Goal: Task Accomplishment & Management: Use online tool/utility

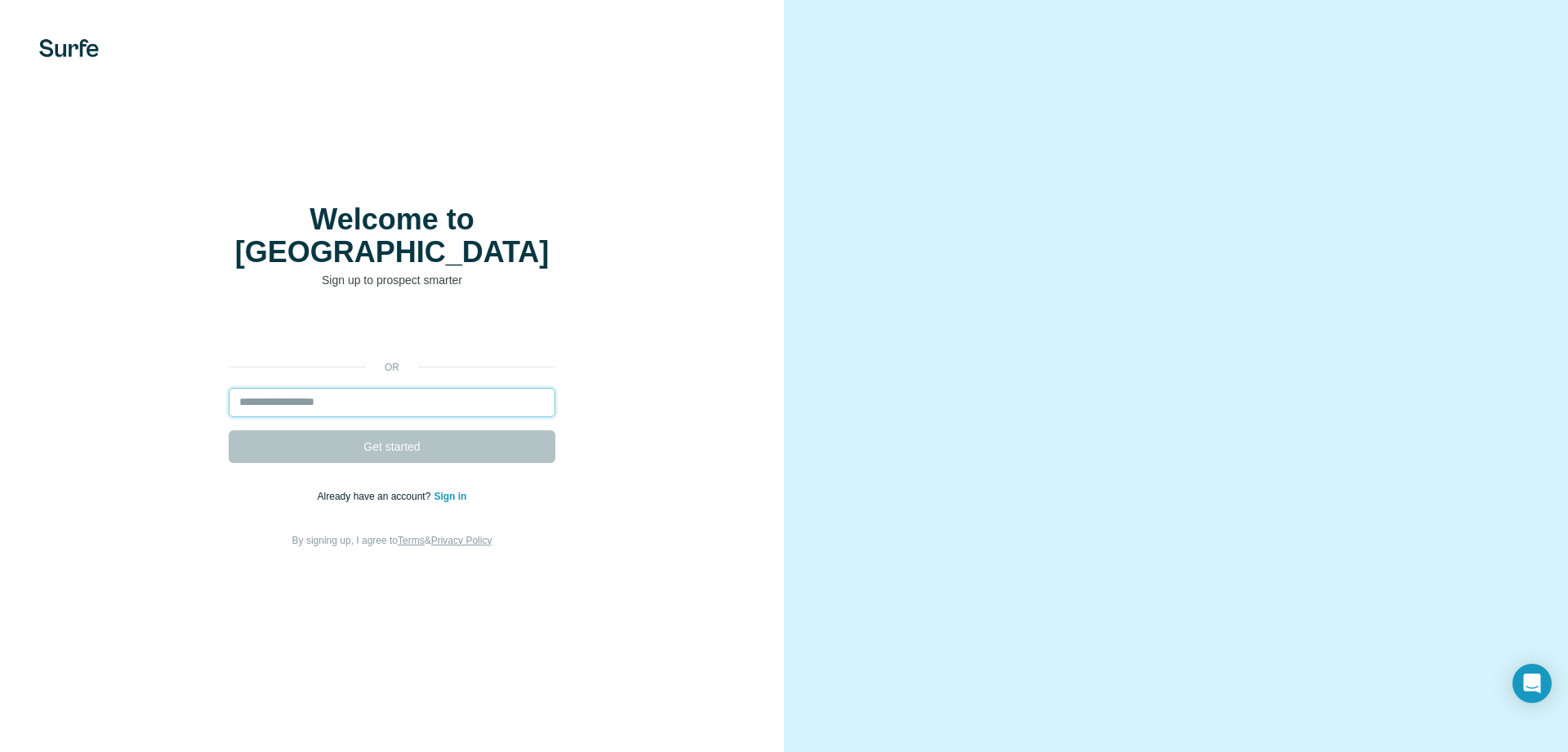
click at [295, 388] on input "email" at bounding box center [392, 403] width 326 height 30
paste input "**********"
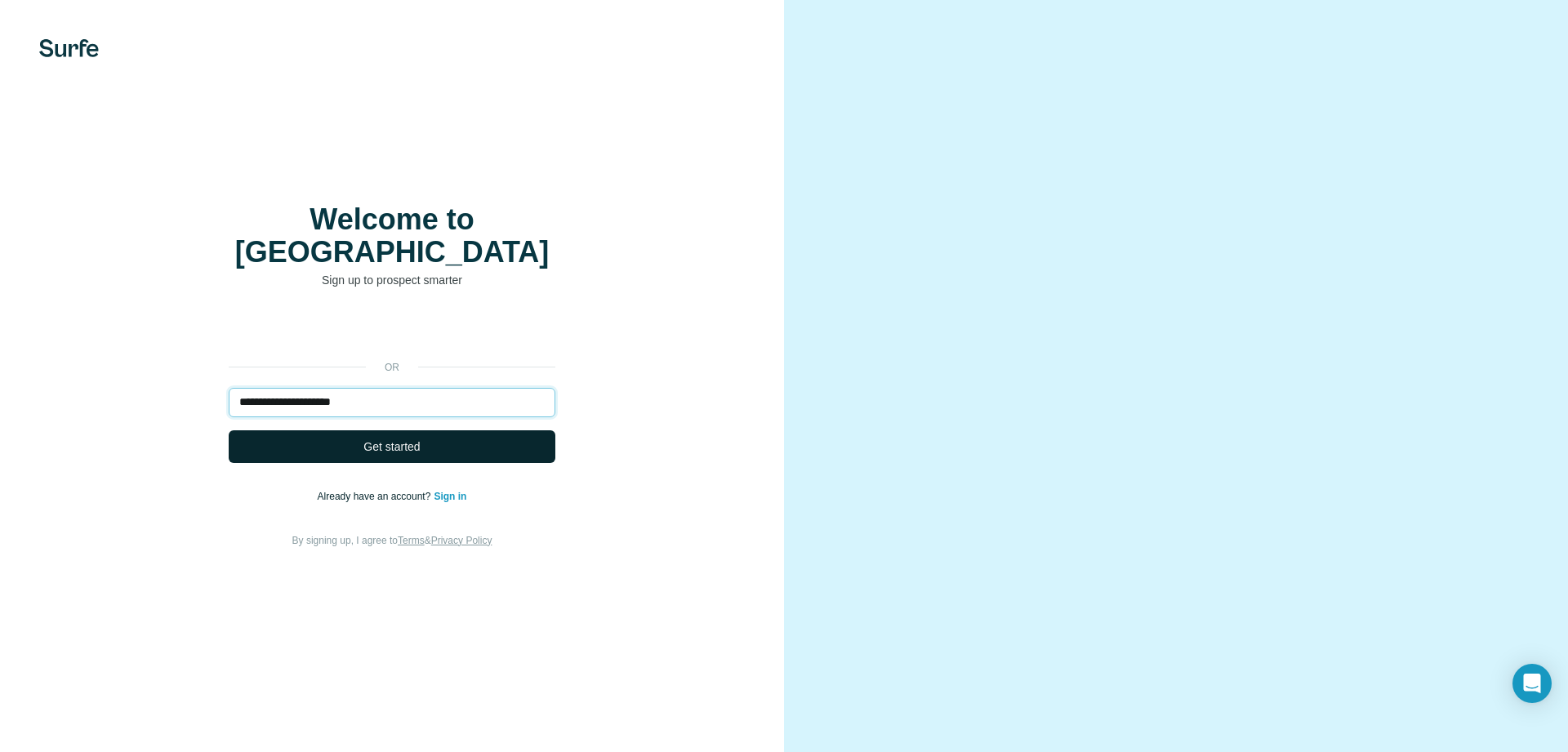
type input "**********"
click at [311, 438] on button "Get started" at bounding box center [392, 446] width 326 height 33
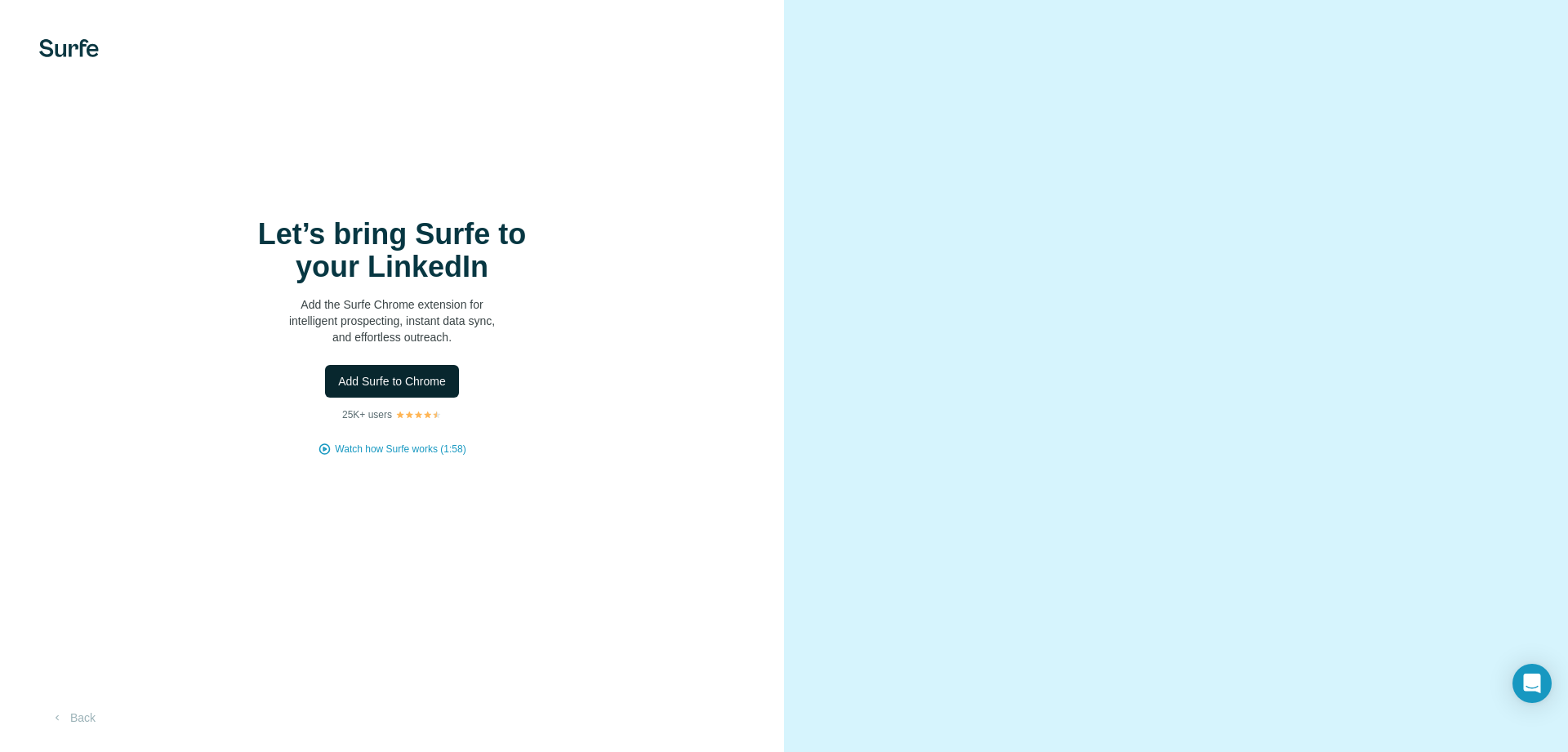
click at [394, 383] on span "Add Surfe to Chrome" at bounding box center [392, 382] width 108 height 17
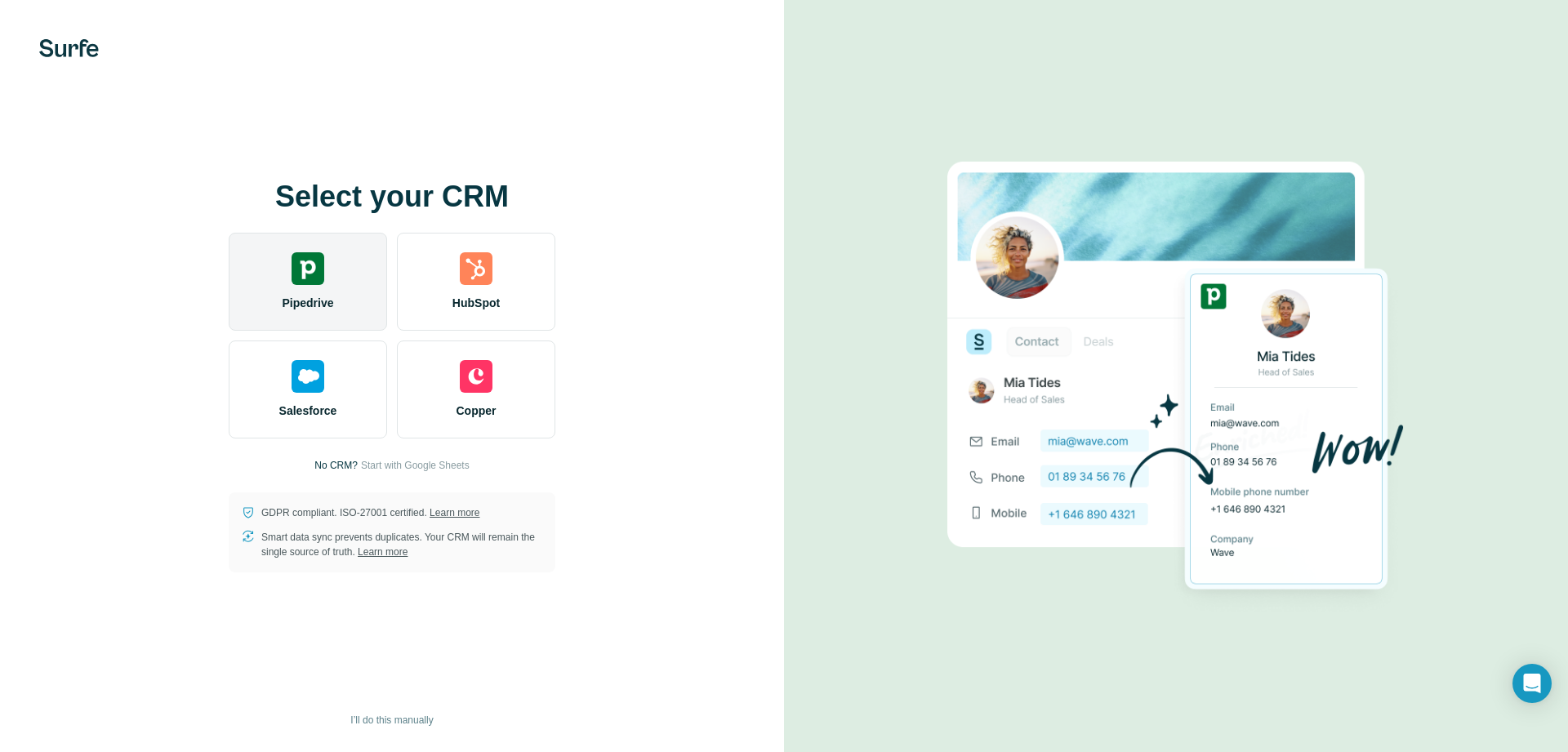
click at [318, 292] on div "Pipedrive" at bounding box center [308, 282] width 159 height 98
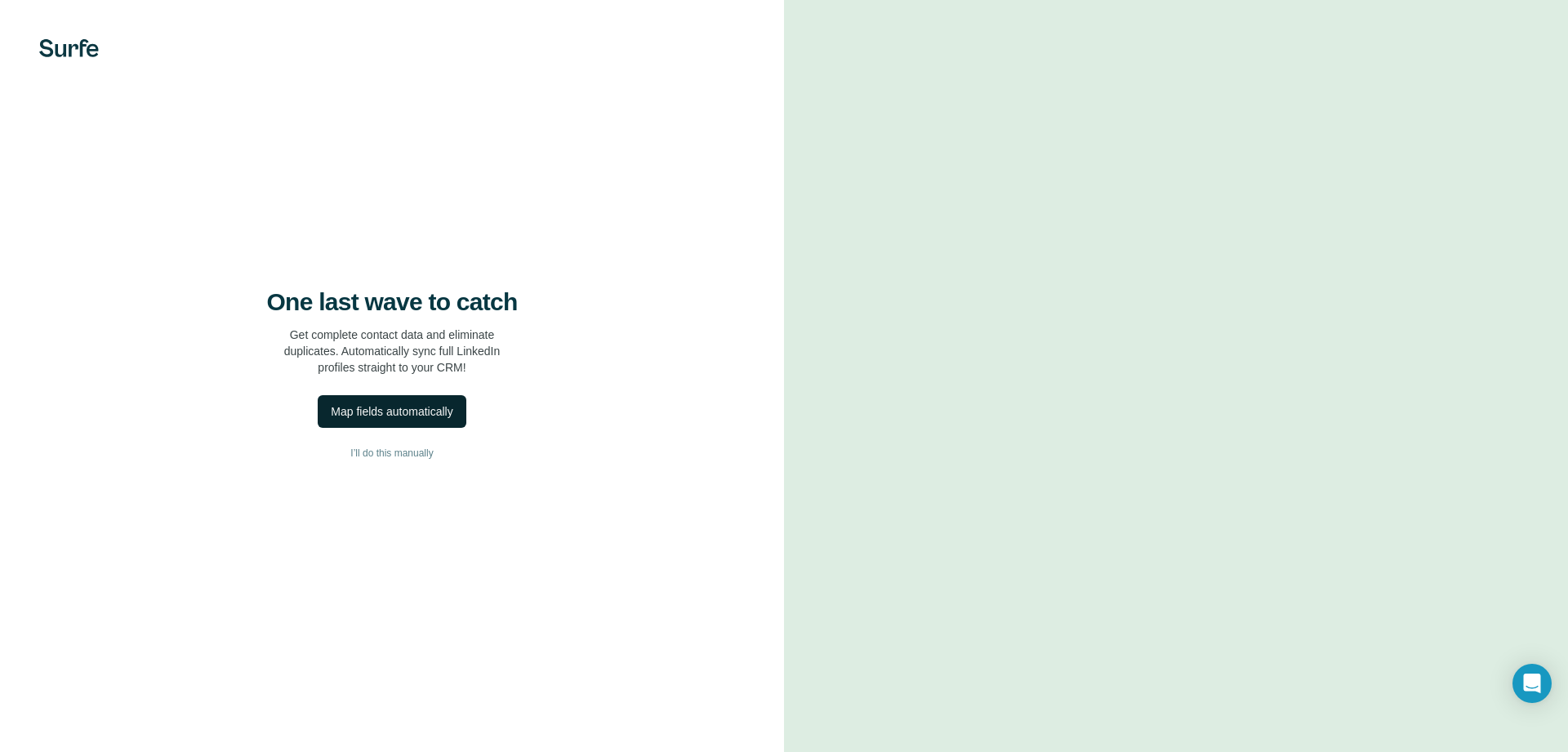
click at [391, 413] on div "Map fields automatically" at bounding box center [392, 411] width 121 height 17
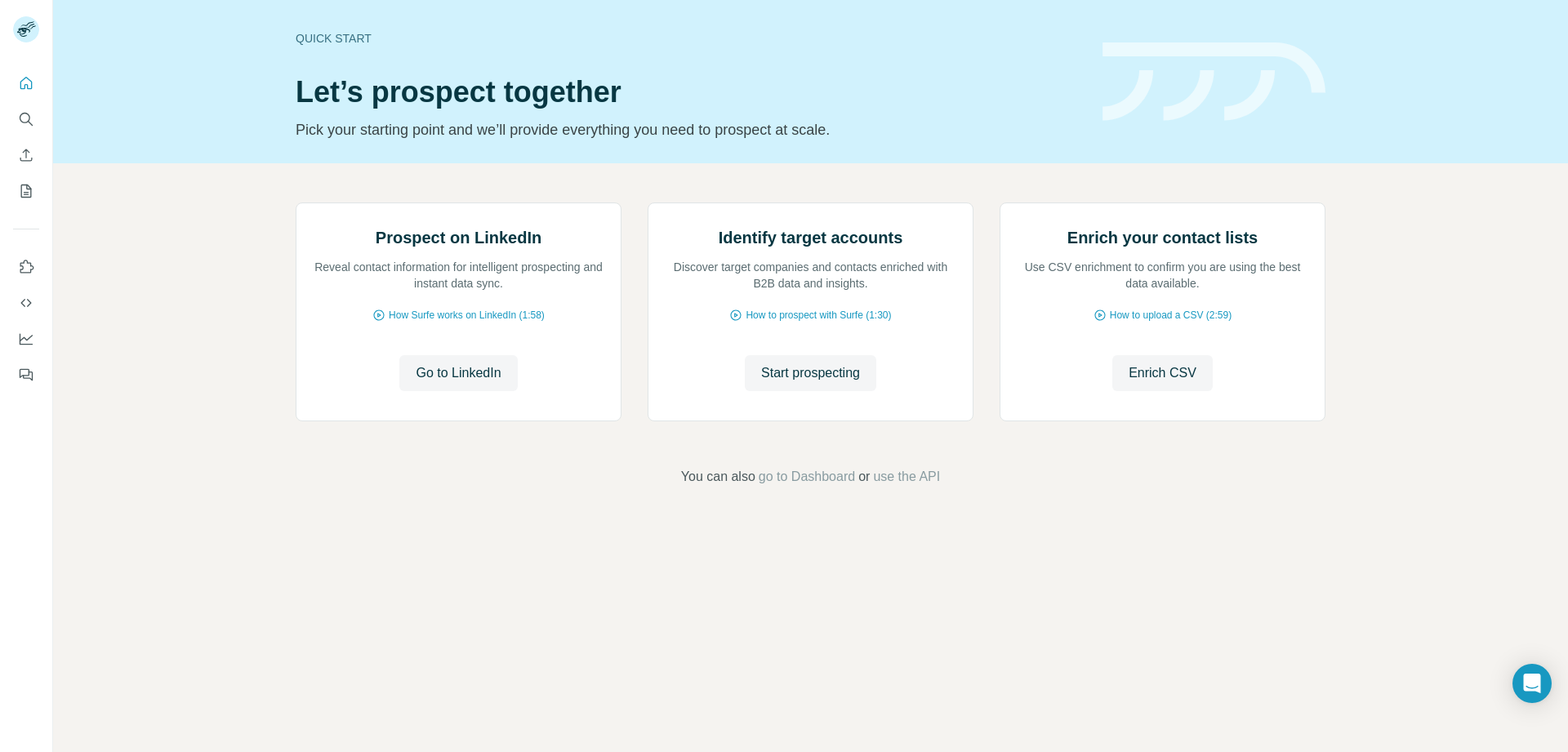
click at [443, 705] on div "Quick start Let’s prospect together Pick your starting point and we’ll provide …" at bounding box center [811, 376] width 1515 height 752
click at [22, 339] on icon "Dashboard" at bounding box center [26, 338] width 13 height 7
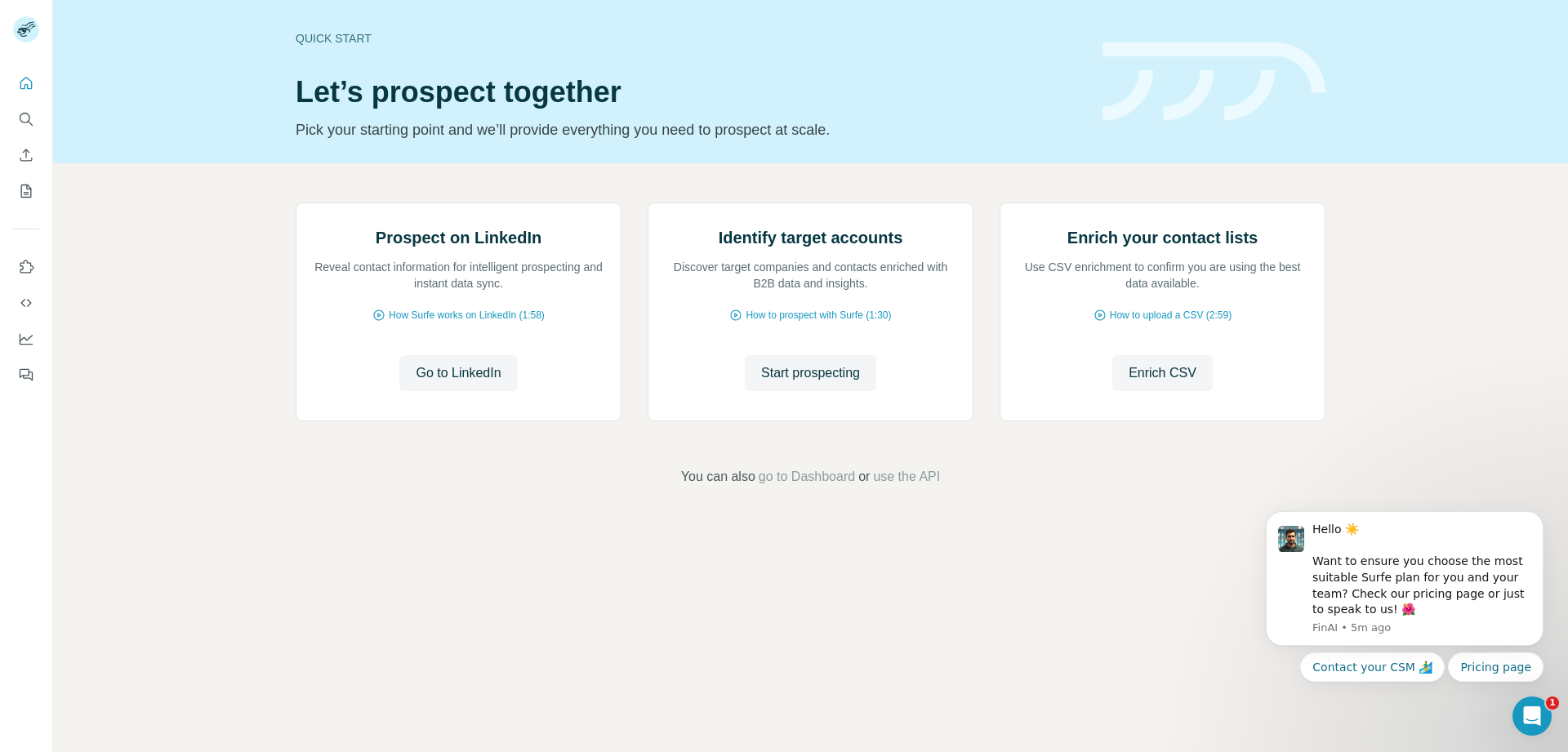
click at [160, 111] on div "Quick start Let’s prospect together Pick your starting point and we’ll provide …" at bounding box center [811, 81] width 1515 height 163
click at [227, 357] on div "Prospect on LinkedIn Reveal contact information for intelligent prospecting and…" at bounding box center [811, 344] width 1515 height 363
click at [17, 338] on button "Dashboard" at bounding box center [26, 340] width 26 height 30
